Goal: Transaction & Acquisition: Book appointment/travel/reservation

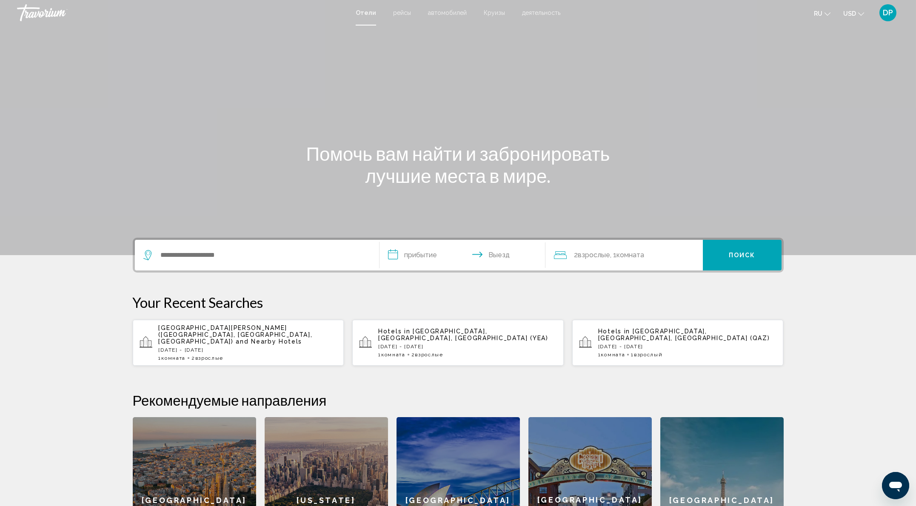
click at [159, 345] on span "[GEOGRAPHIC_DATA][PERSON_NAME] ([GEOGRAPHIC_DATA], [GEOGRAPHIC_DATA], [GEOGRAPH…" at bounding box center [236, 335] width 154 height 20
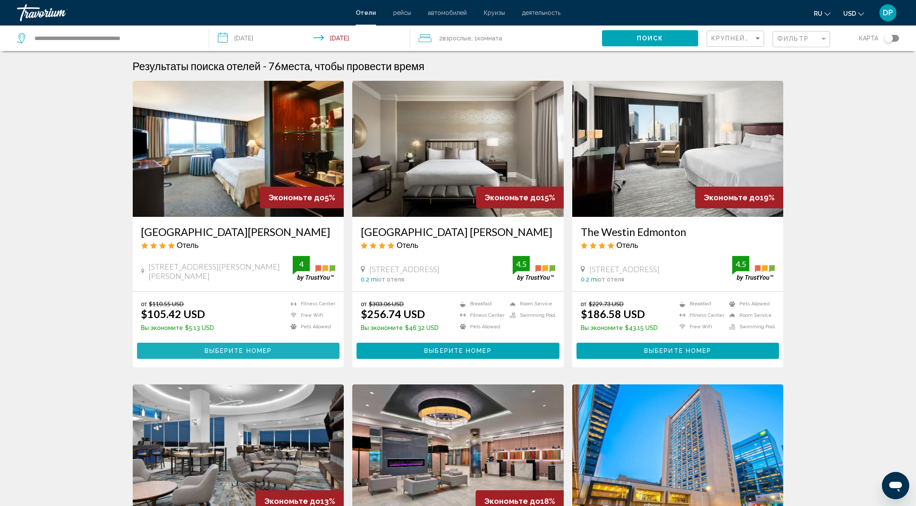
click at [218, 355] on span "Выберите номер" at bounding box center [238, 351] width 67 height 7
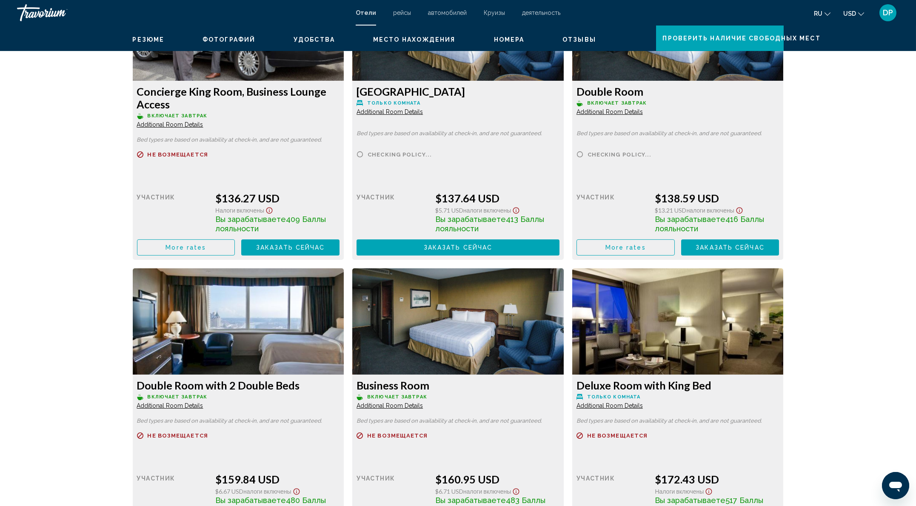
scroll to position [1527, 0]
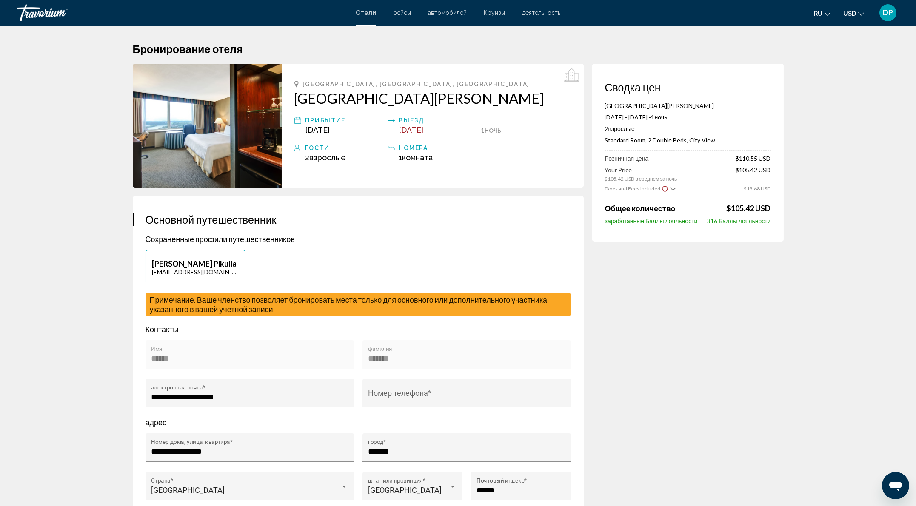
scroll to position [178, 0]
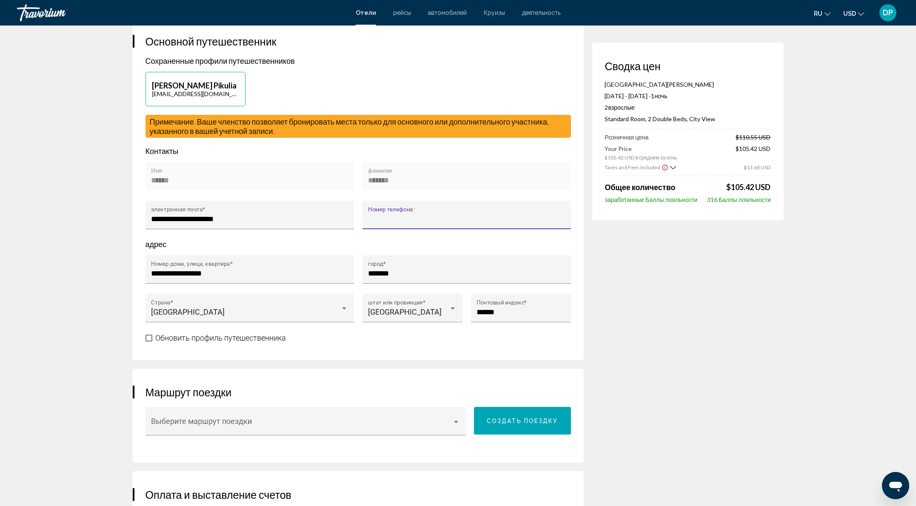
click at [368, 223] on input "Номер телефона *" at bounding box center [466, 219] width 197 height 9
type input "**********"
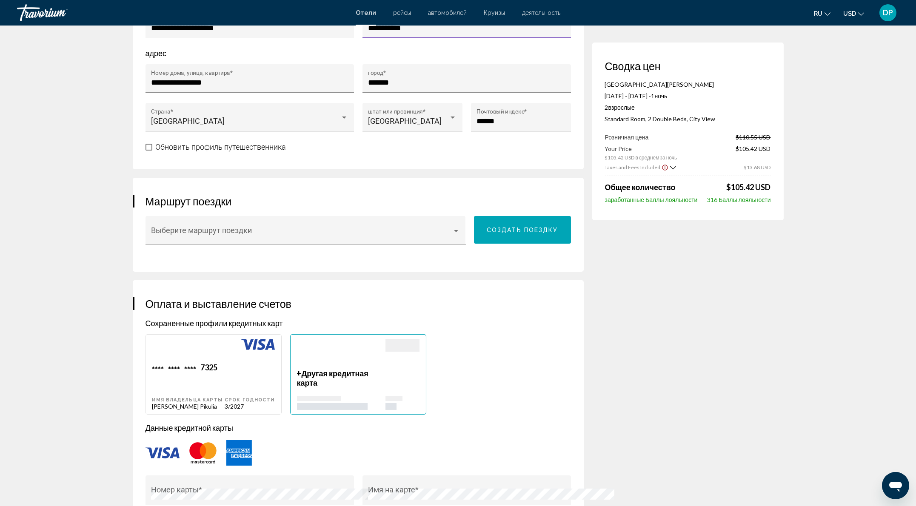
scroll to position [394, 0]
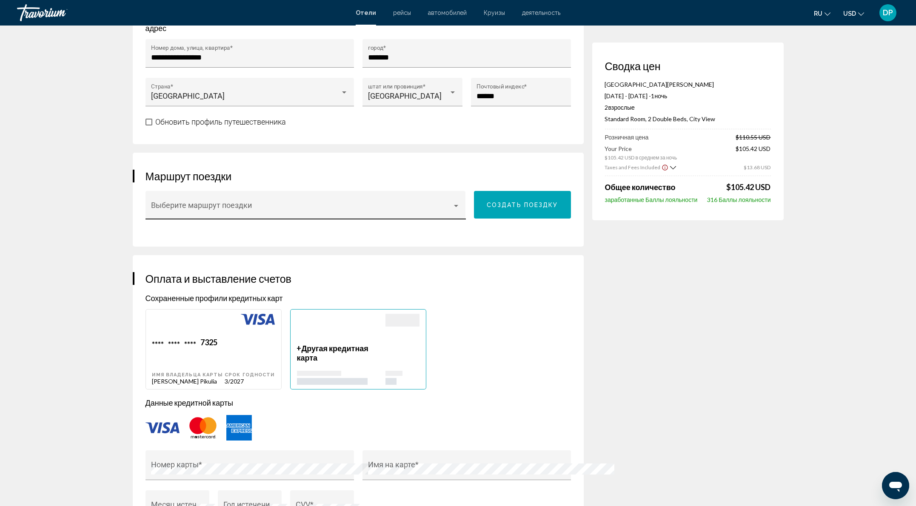
click at [151, 220] on div "Выберите маршрут поездки" at bounding box center [305, 208] width 309 height 23
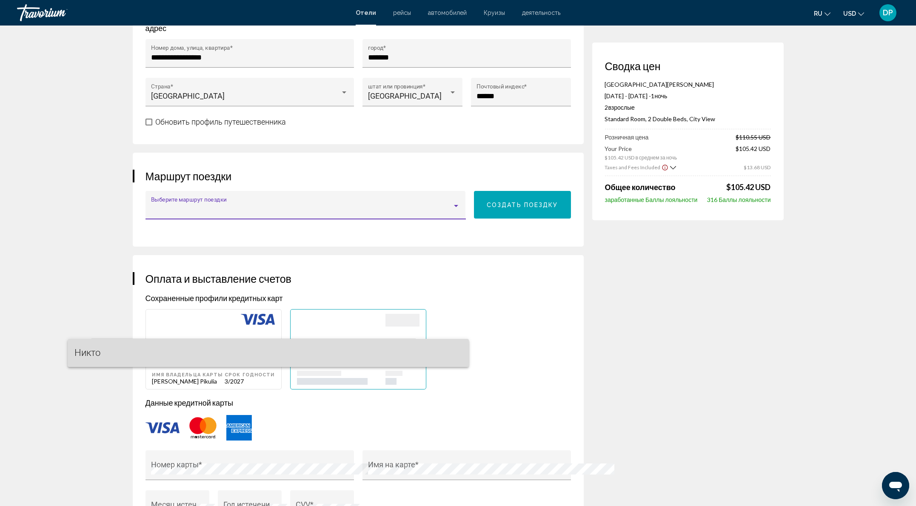
click at [118, 344] on span "Никто" at bounding box center [268, 353] width 388 height 28
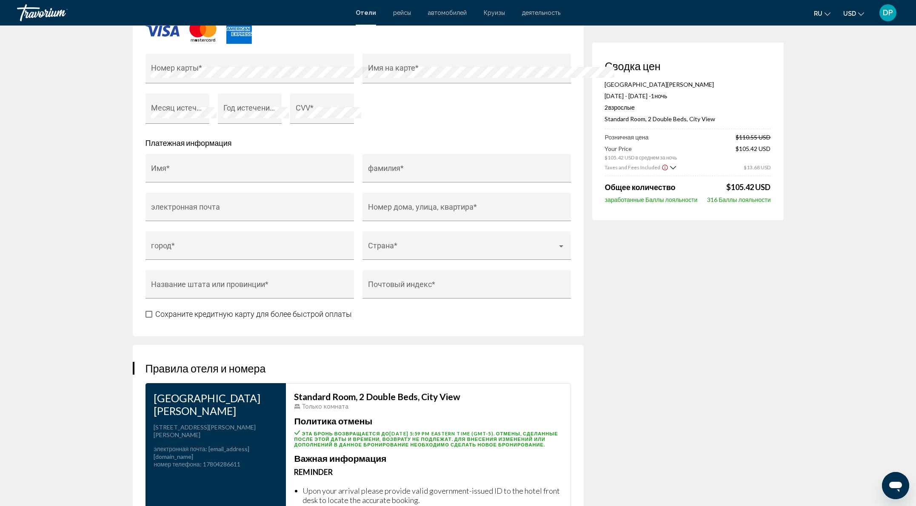
scroll to position [821, 0]
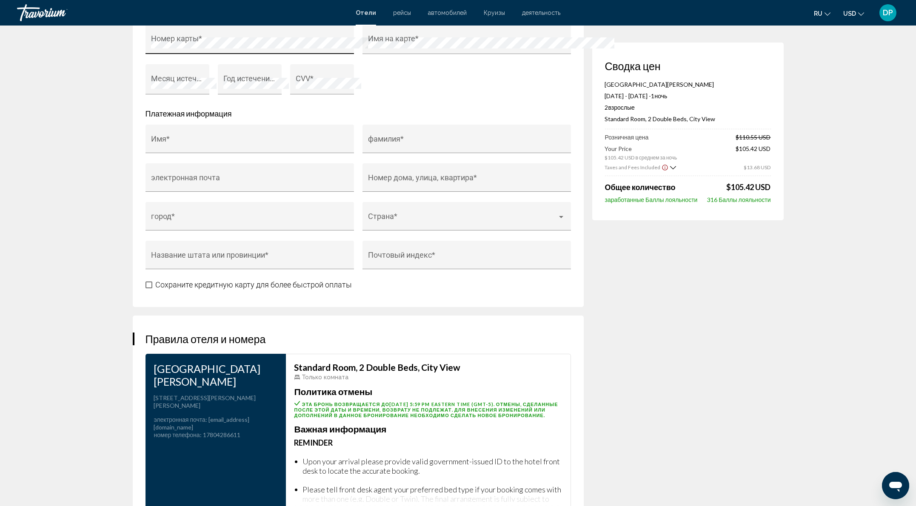
click at [221, 54] on div "Номер карты *" at bounding box center [249, 42] width 197 height 24
click at [245, 54] on div "Номер карты *" at bounding box center [249, 42] width 197 height 24
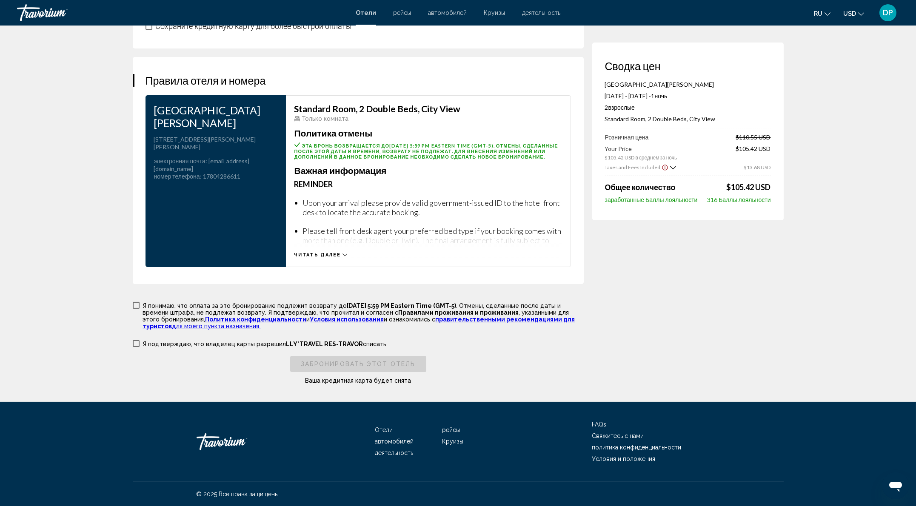
scroll to position [1453, 0]
